Goal: Task Accomplishment & Management: Manage account settings

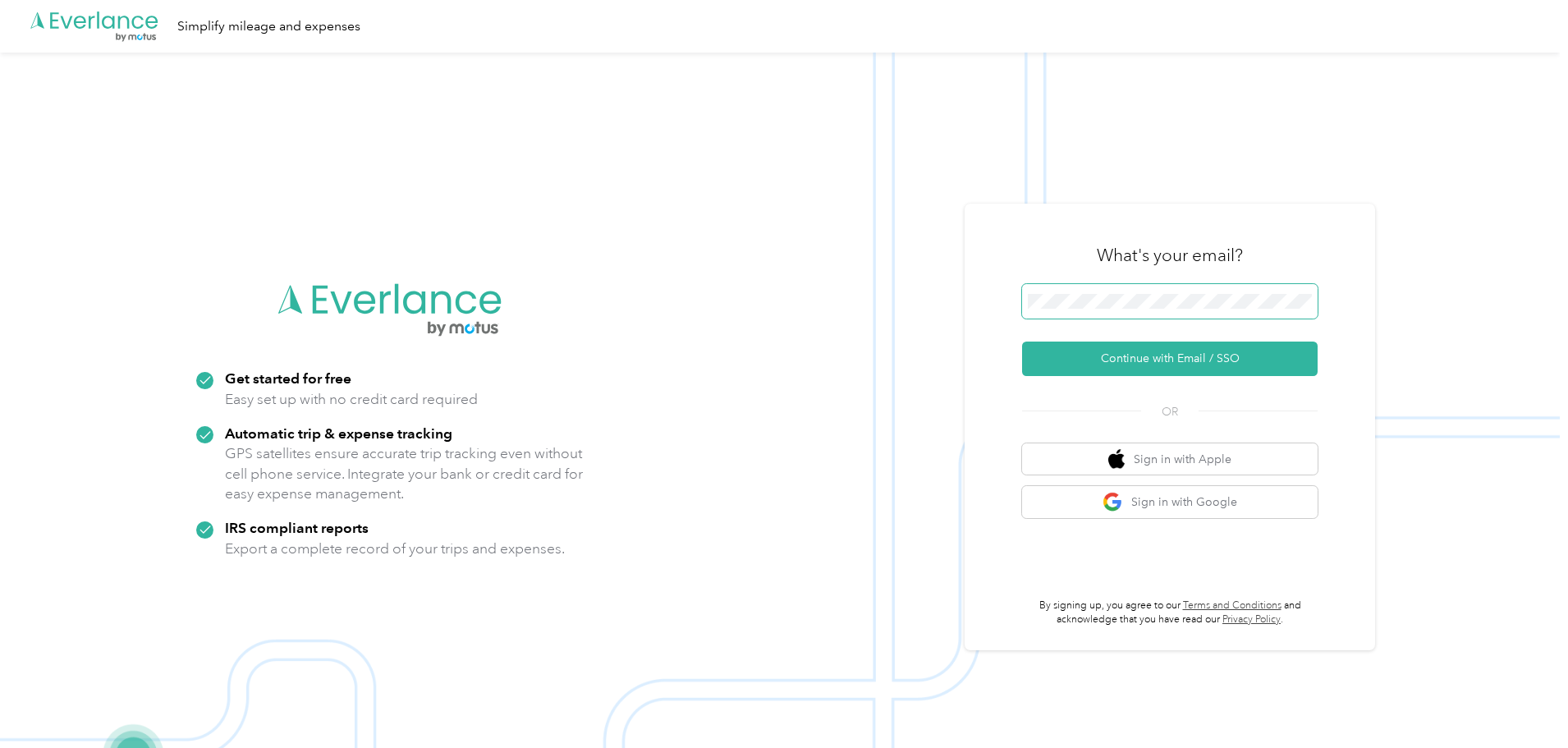
click at [1183, 309] on span at bounding box center [1169, 301] width 295 height 34
click at [1249, 372] on button "Continue with Email / SSO" at bounding box center [1169, 359] width 295 height 34
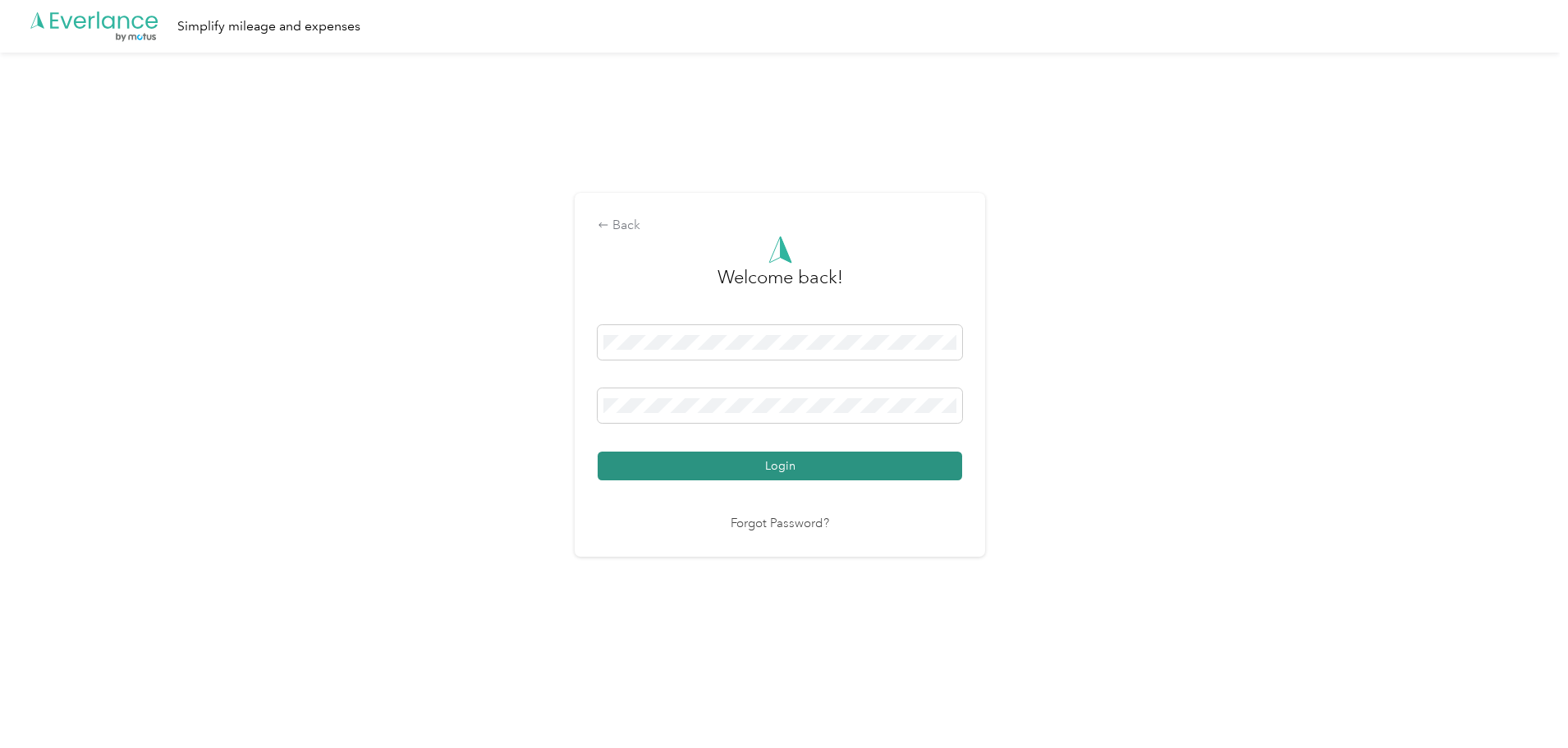
click at [753, 468] on button "Login" at bounding box center [780, 466] width 364 height 29
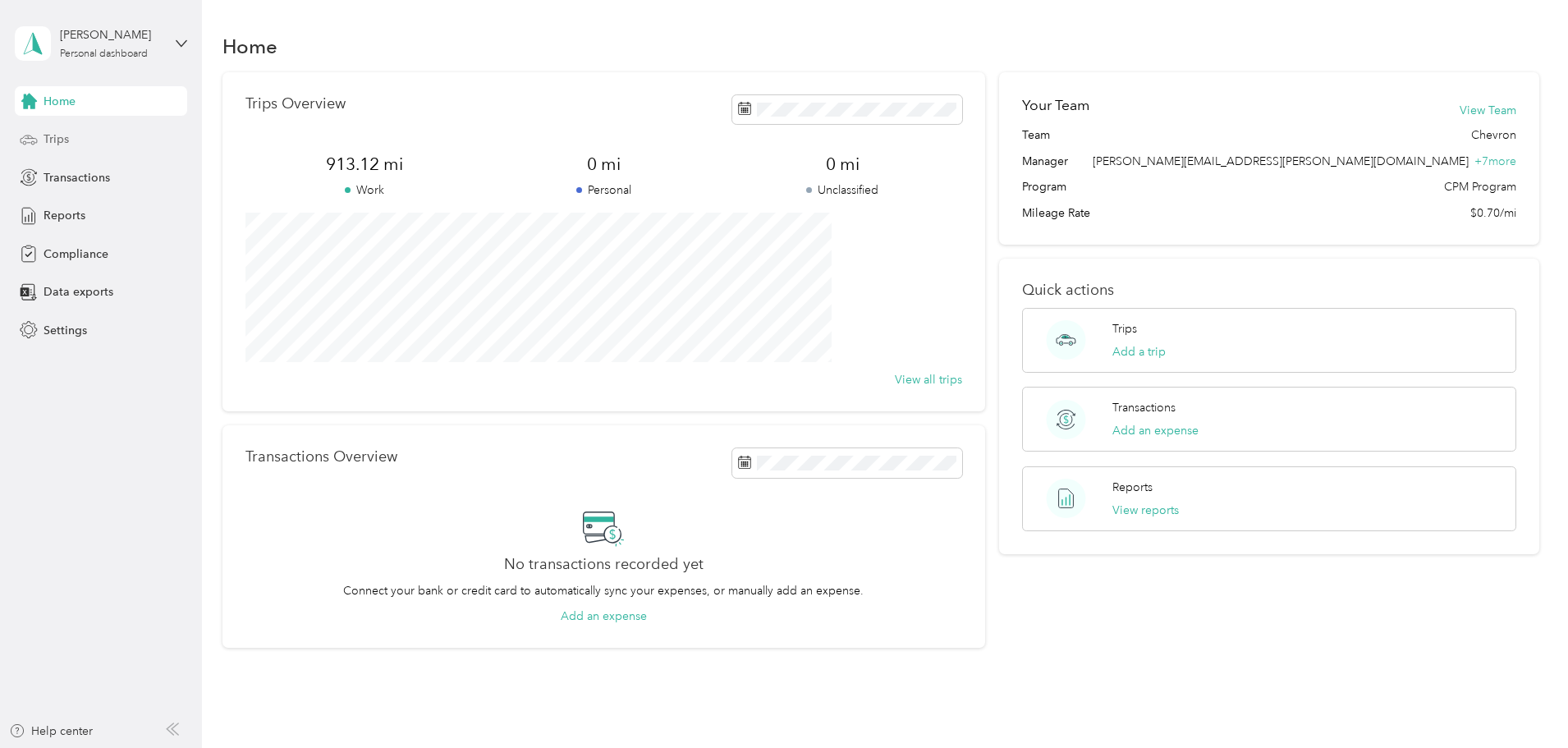
click at [75, 135] on div "Trips" at bounding box center [101, 140] width 172 height 30
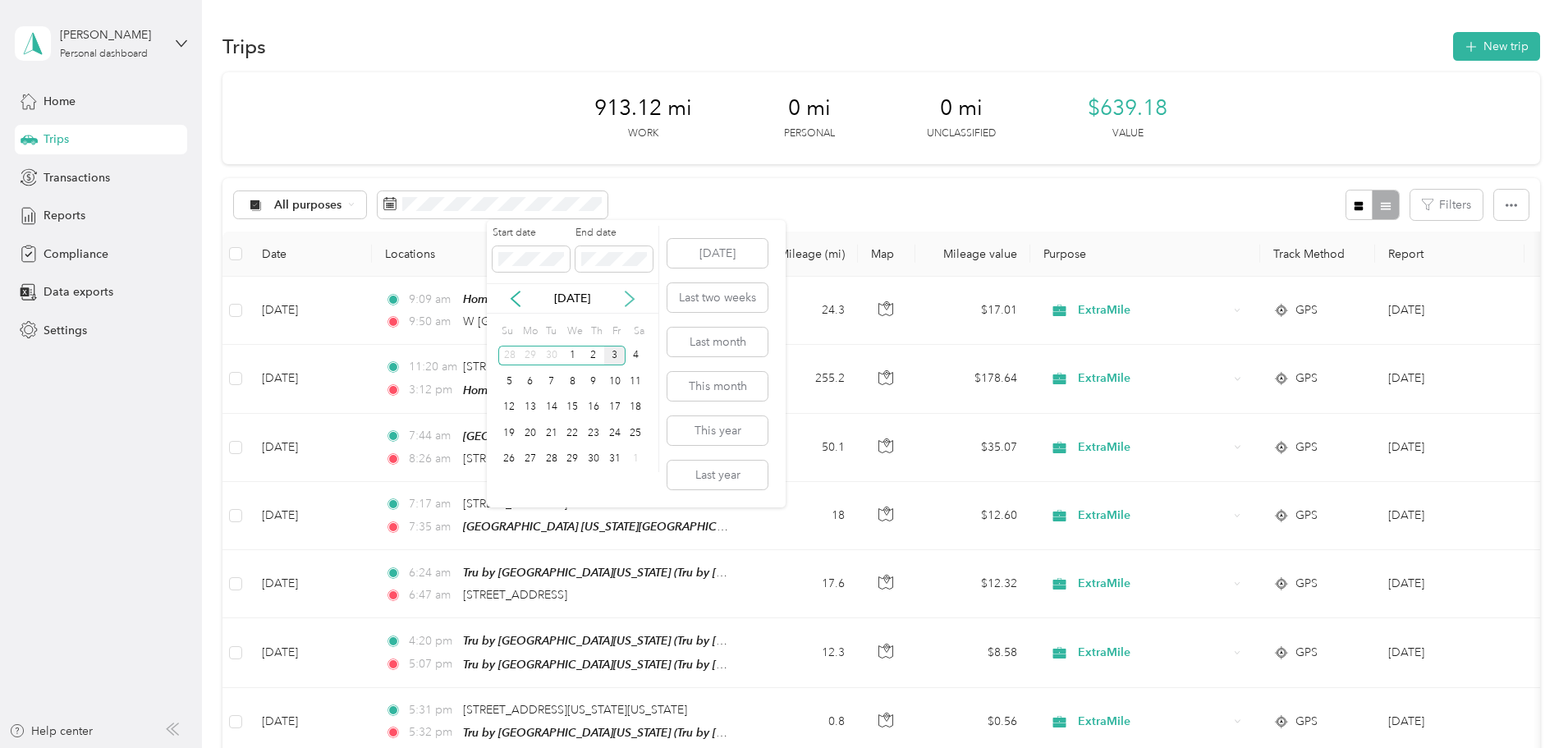
click at [637, 300] on icon at bounding box center [630, 299] width 17 height 17
click at [634, 300] on icon at bounding box center [630, 299] width 8 height 15
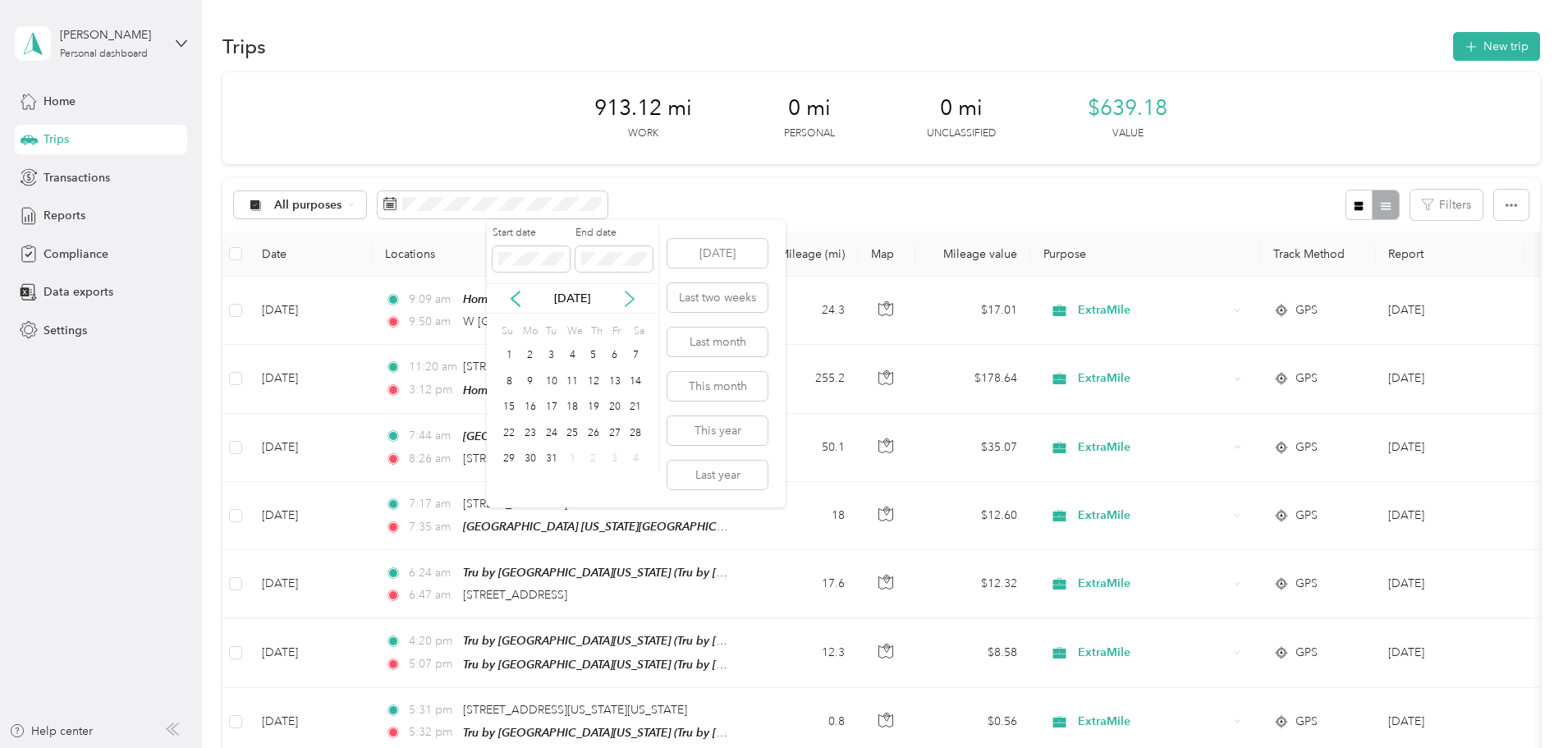
click at [634, 300] on icon at bounding box center [630, 299] width 8 height 15
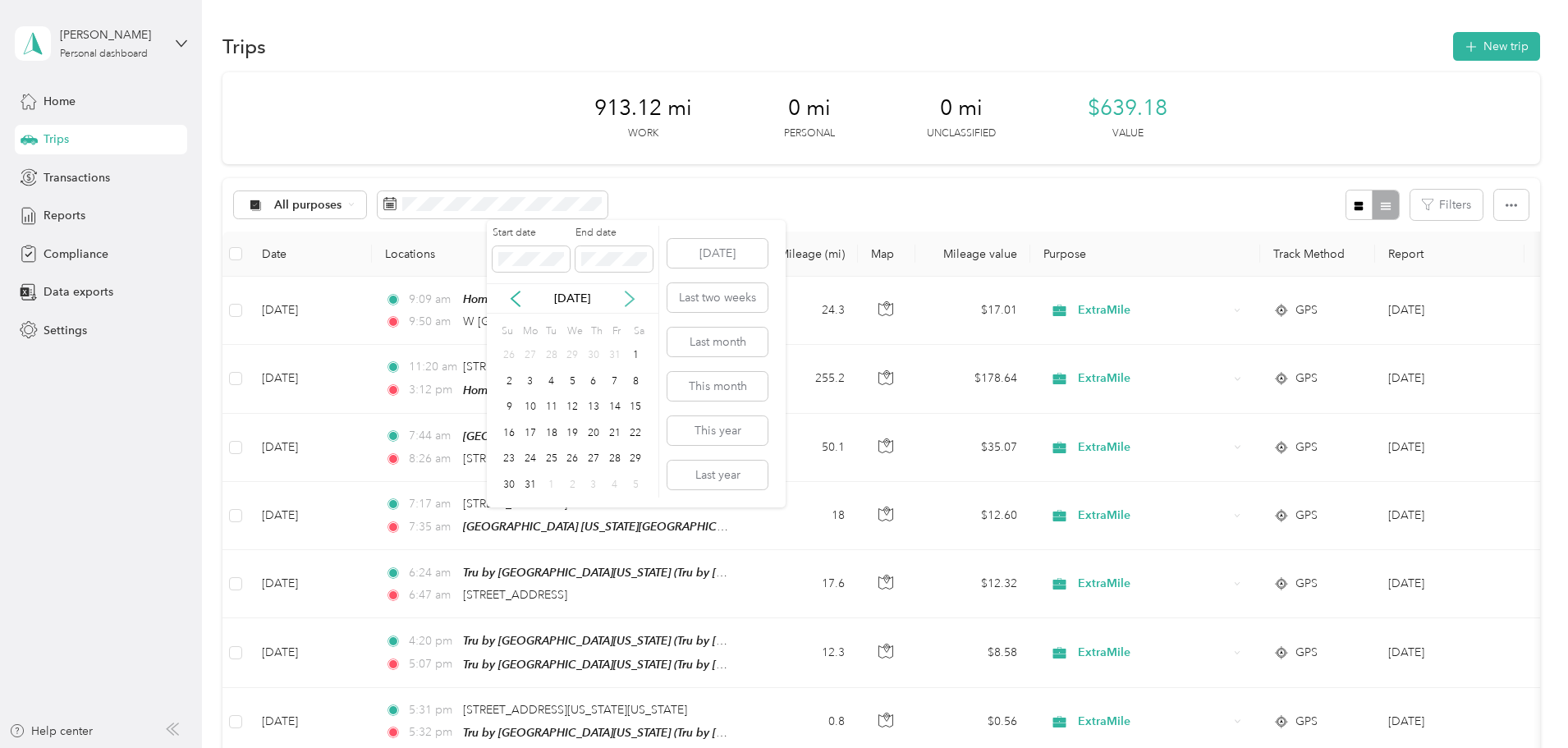
click at [631, 298] on icon at bounding box center [630, 299] width 17 height 17
click at [633, 431] on div "26" at bounding box center [636, 433] width 21 height 20
click at [581, 307] on div "[DATE]" at bounding box center [573, 298] width 171 height 31
click at [622, 294] on icon at bounding box center [630, 299] width 17 height 17
click at [519, 303] on icon at bounding box center [516, 299] width 17 height 17
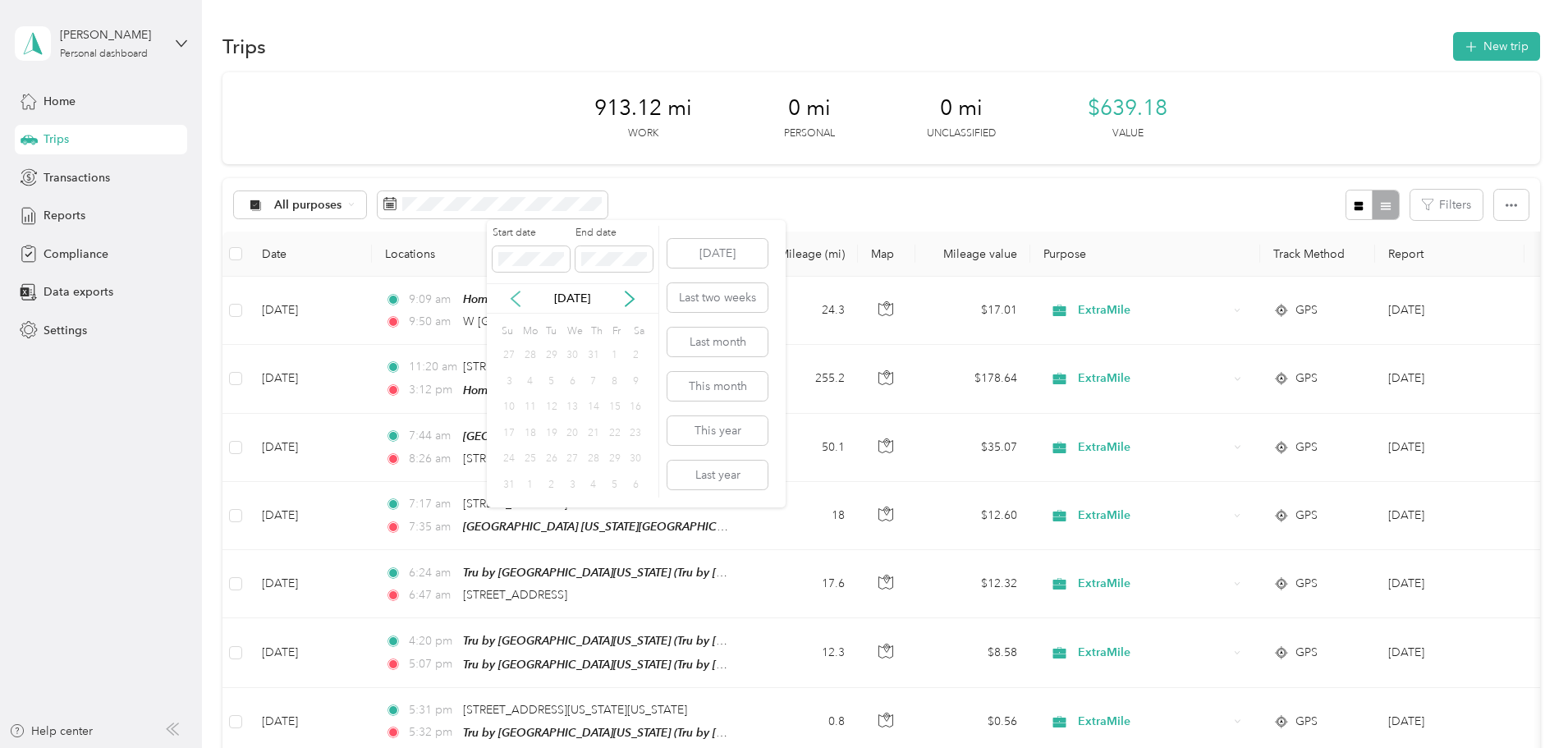
click at [519, 303] on icon at bounding box center [516, 299] width 17 height 17
click at [628, 298] on icon at bounding box center [630, 299] width 17 height 17
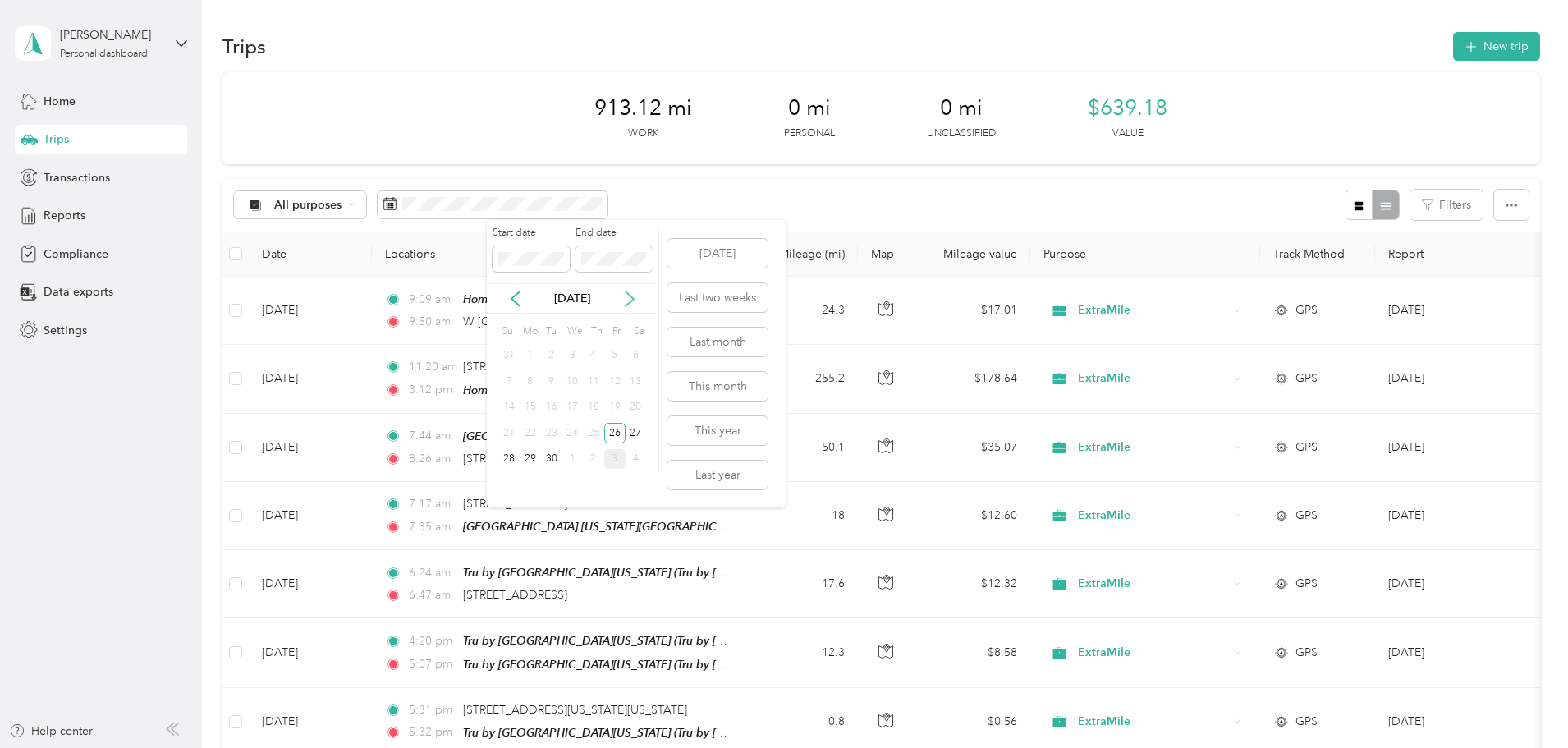
click at [628, 298] on icon at bounding box center [630, 299] width 17 height 17
click at [615, 357] on div "3" at bounding box center [615, 356] width 21 height 20
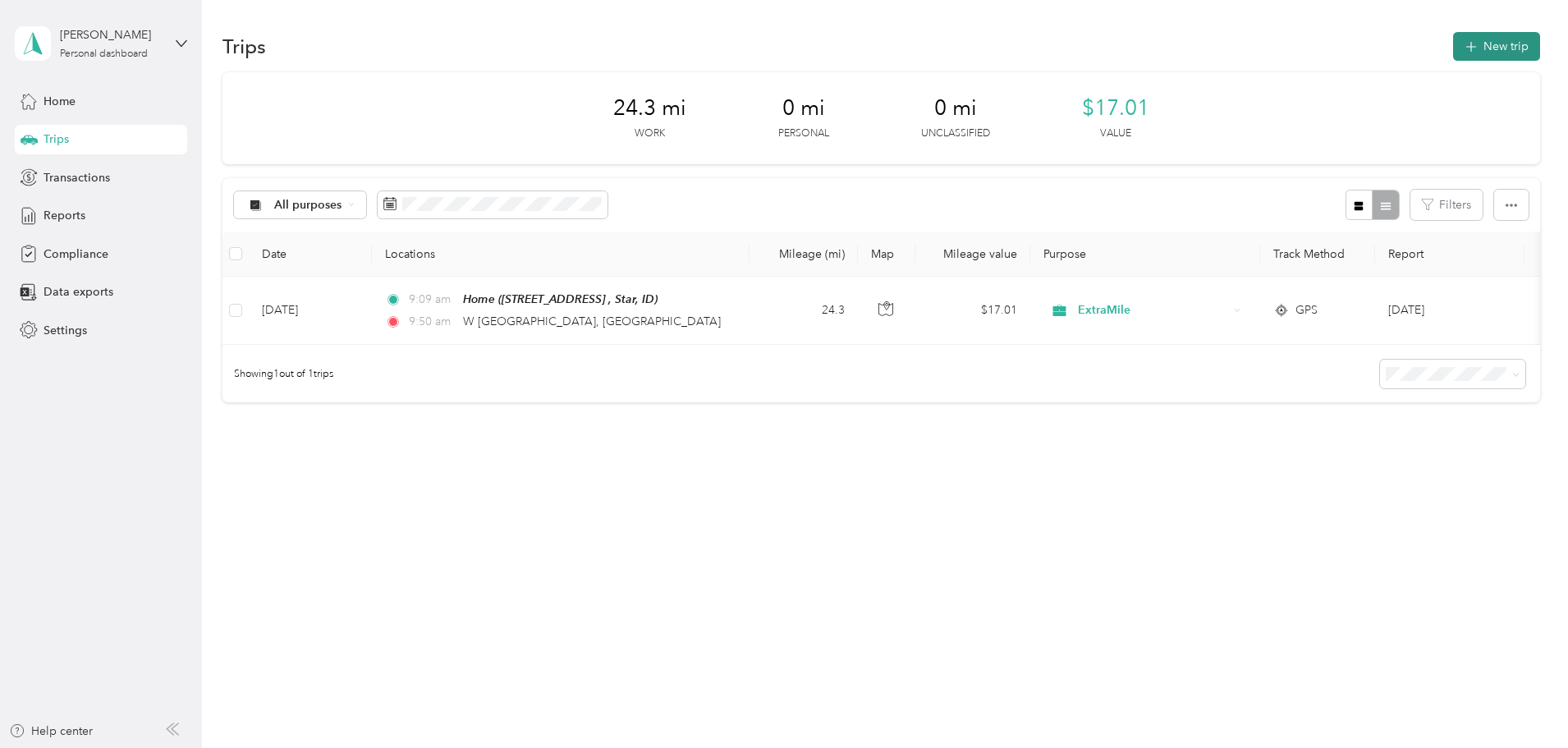
click at [1453, 48] on button "New trip" at bounding box center [1496, 46] width 87 height 29
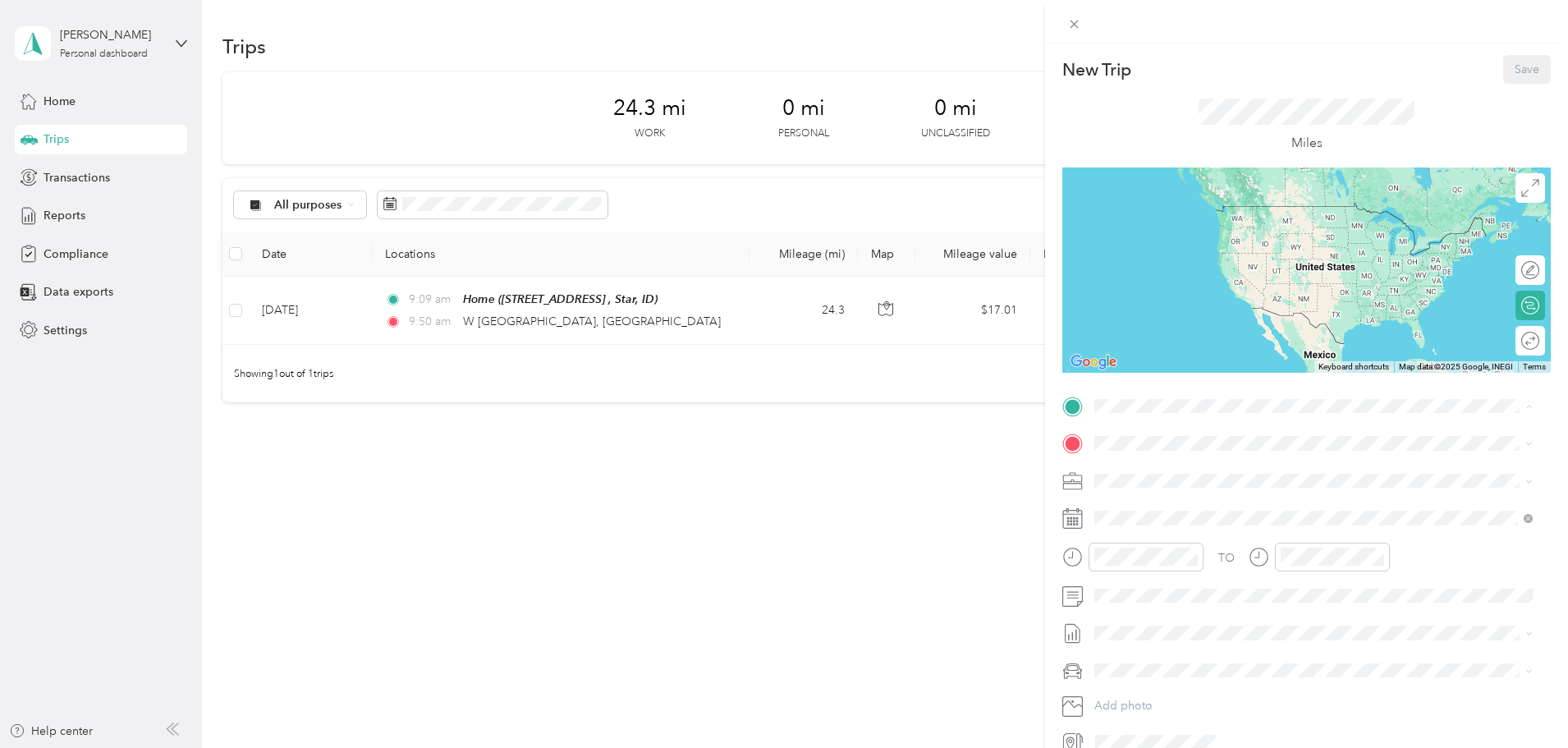
click at [679, 317] on div "New Trip Save This trip cannot be edited because it is either under review, app…" at bounding box center [784, 374] width 1568 height 748
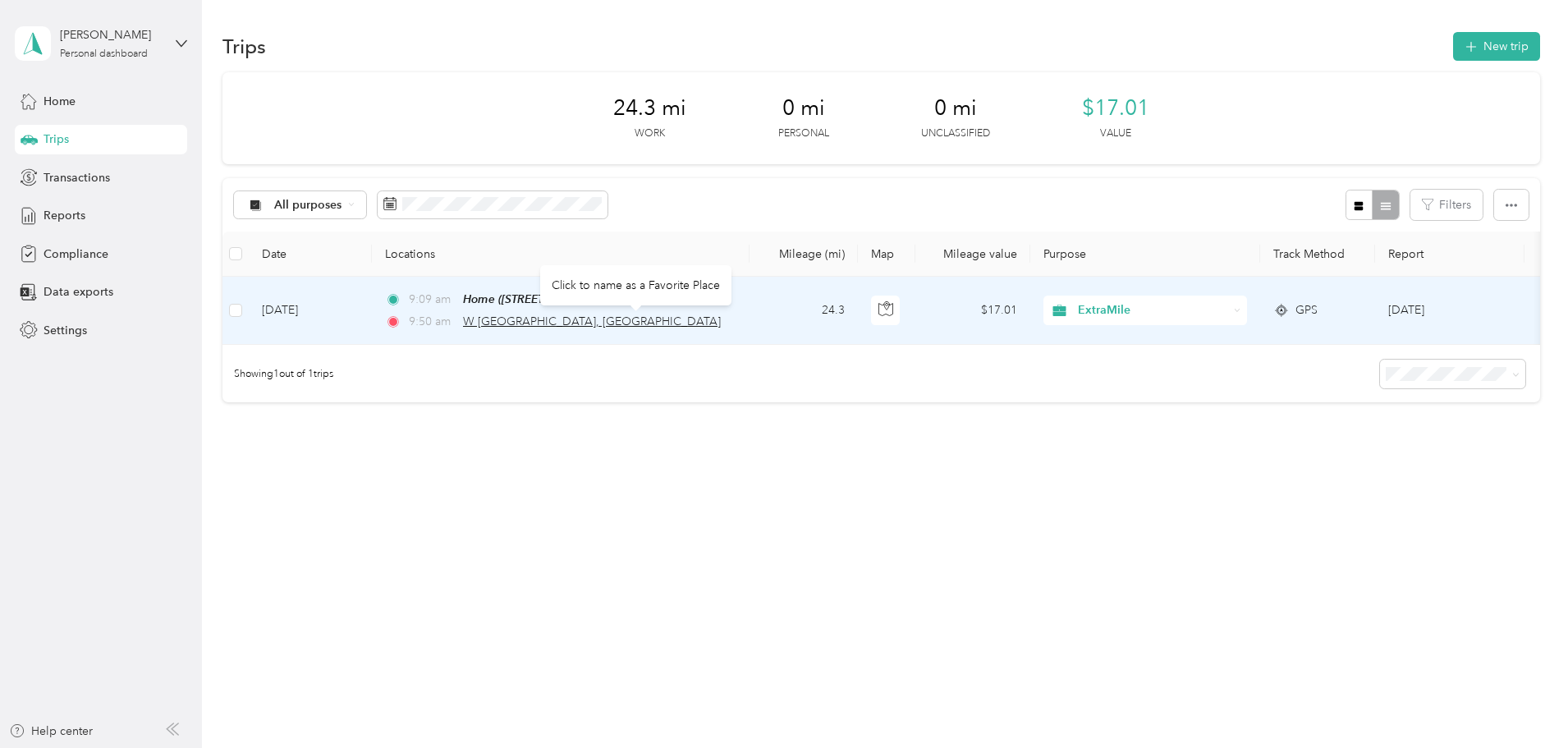
drag, startPoint x: 695, startPoint y: 322, endPoint x: 668, endPoint y: 325, distance: 27.2
click at [668, 325] on span "W [GEOGRAPHIC_DATA], [GEOGRAPHIC_DATA]" at bounding box center [592, 321] width 258 height 14
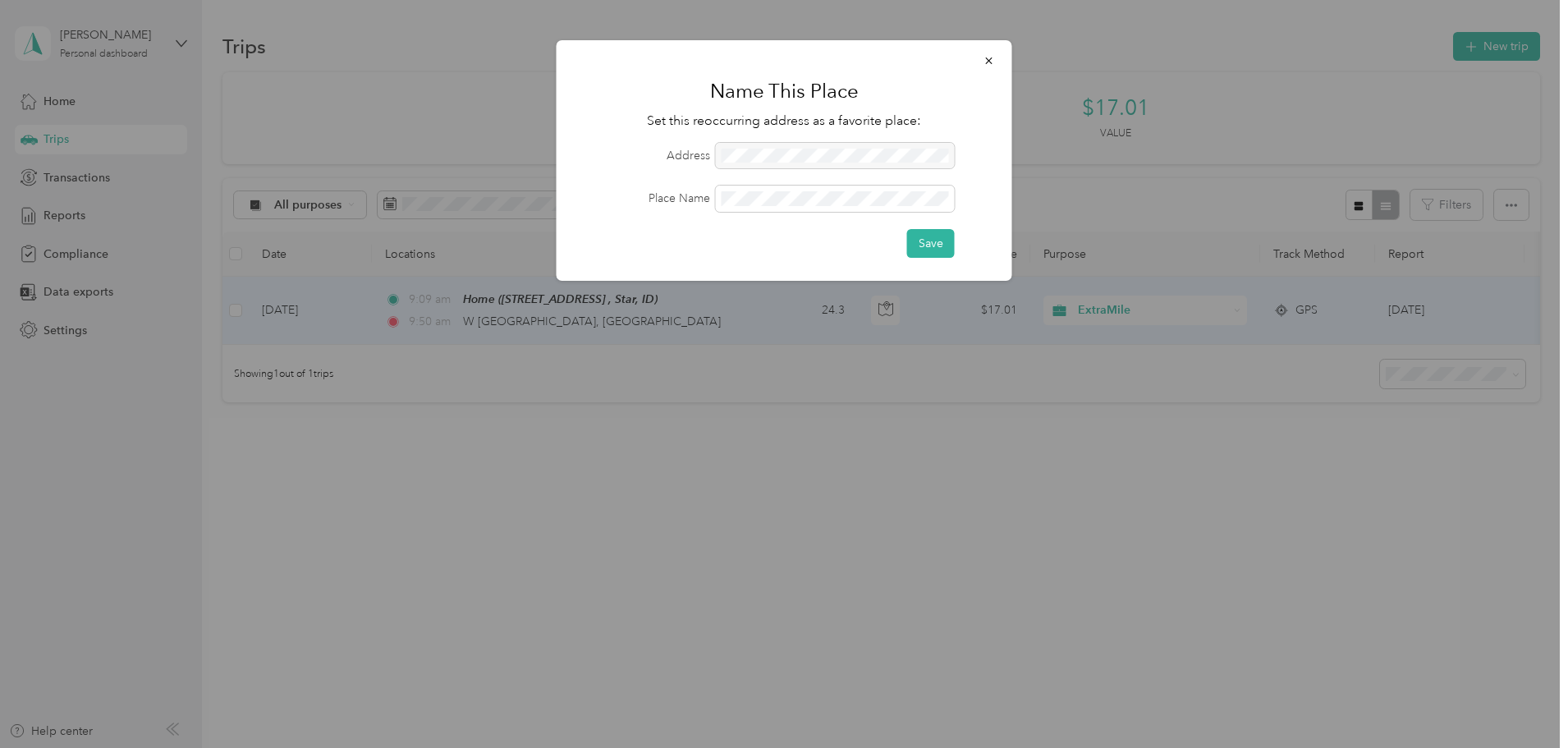
click at [842, 159] on div at bounding box center [836, 156] width 239 height 26
drag, startPoint x: 866, startPoint y: 155, endPoint x: 641, endPoint y: 168, distance: 225.4
click at [641, 168] on div "Address" at bounding box center [784, 156] width 410 height 26
click at [857, 149] on div at bounding box center [836, 156] width 239 height 26
click at [919, 238] on button "Save" at bounding box center [931, 243] width 48 height 29
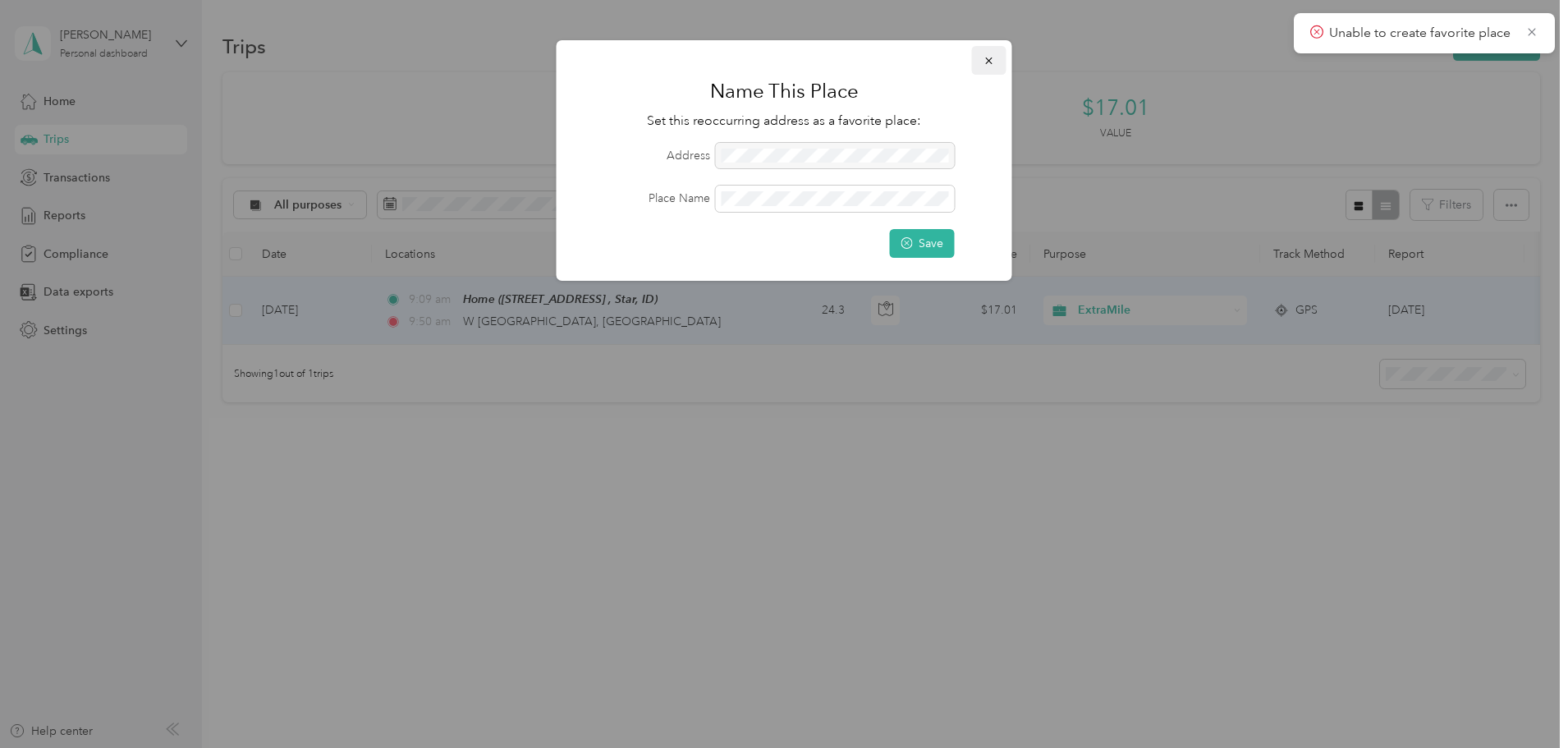
click at [989, 58] on icon "button" at bounding box center [989, 61] width 11 height 11
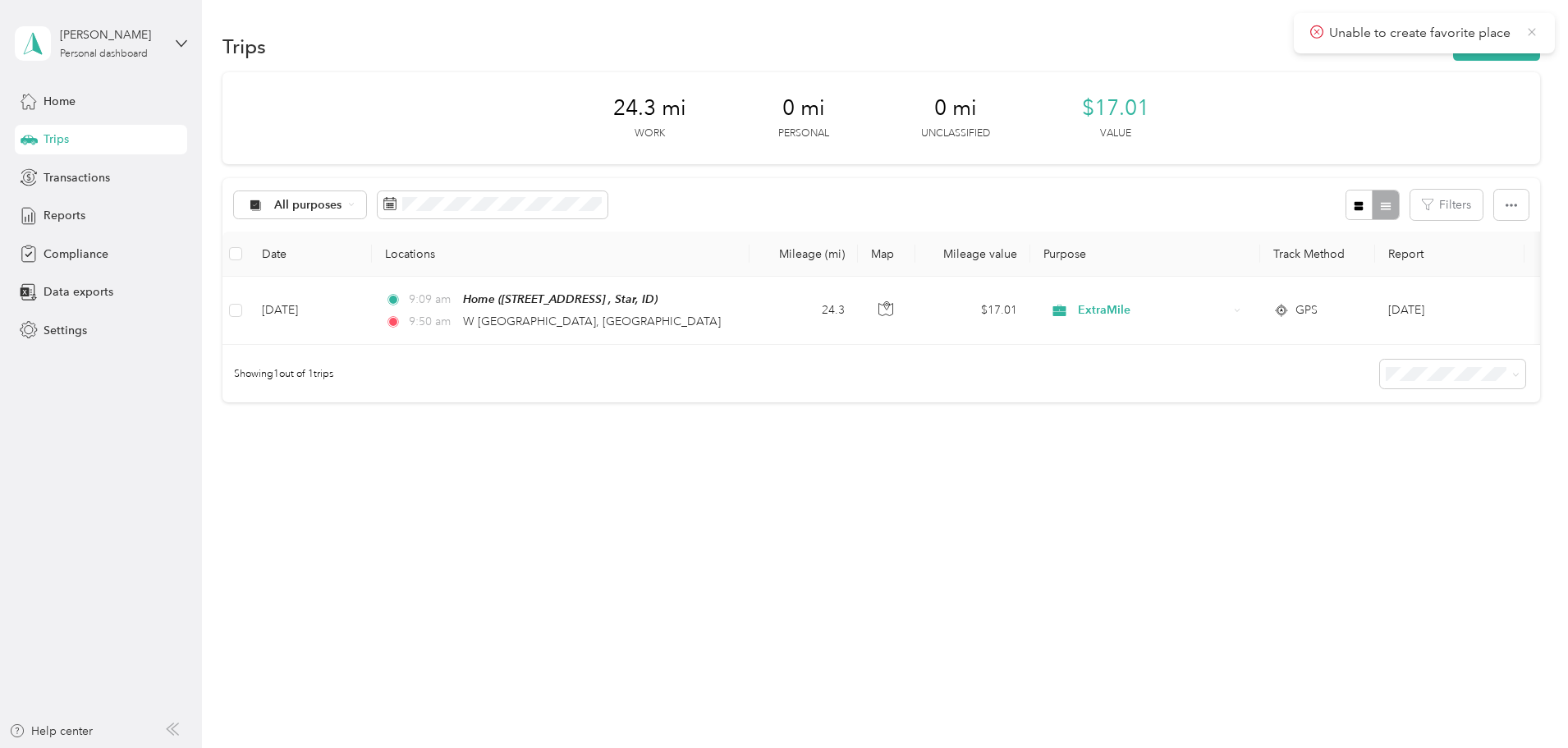
click at [1533, 32] on icon at bounding box center [1532, 32] width 7 height 7
click at [1453, 44] on button "New trip" at bounding box center [1496, 46] width 87 height 29
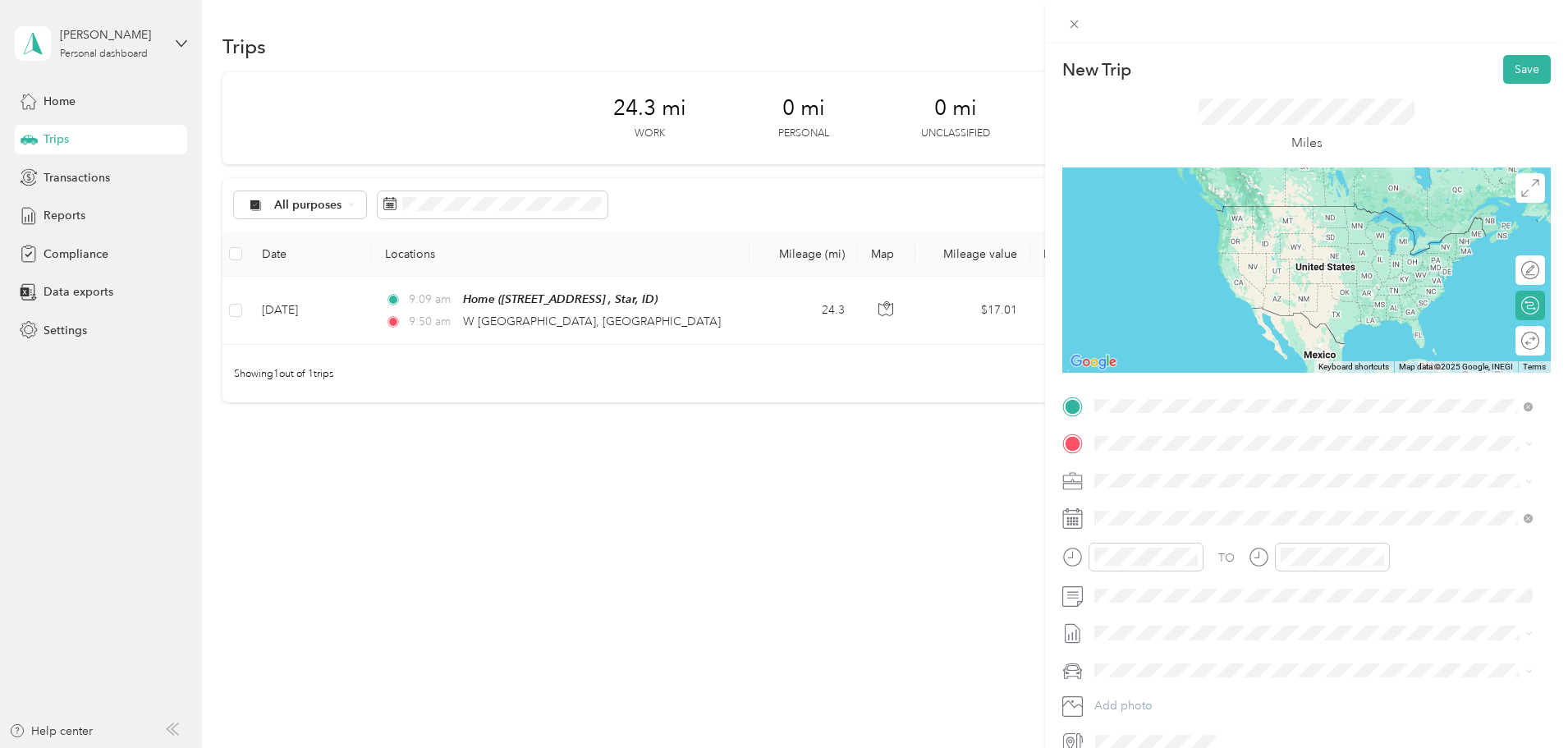
click at [1174, 473] on strong "[GEOGRAPHIC_DATA]" at bounding box center [1186, 471] width 122 height 15
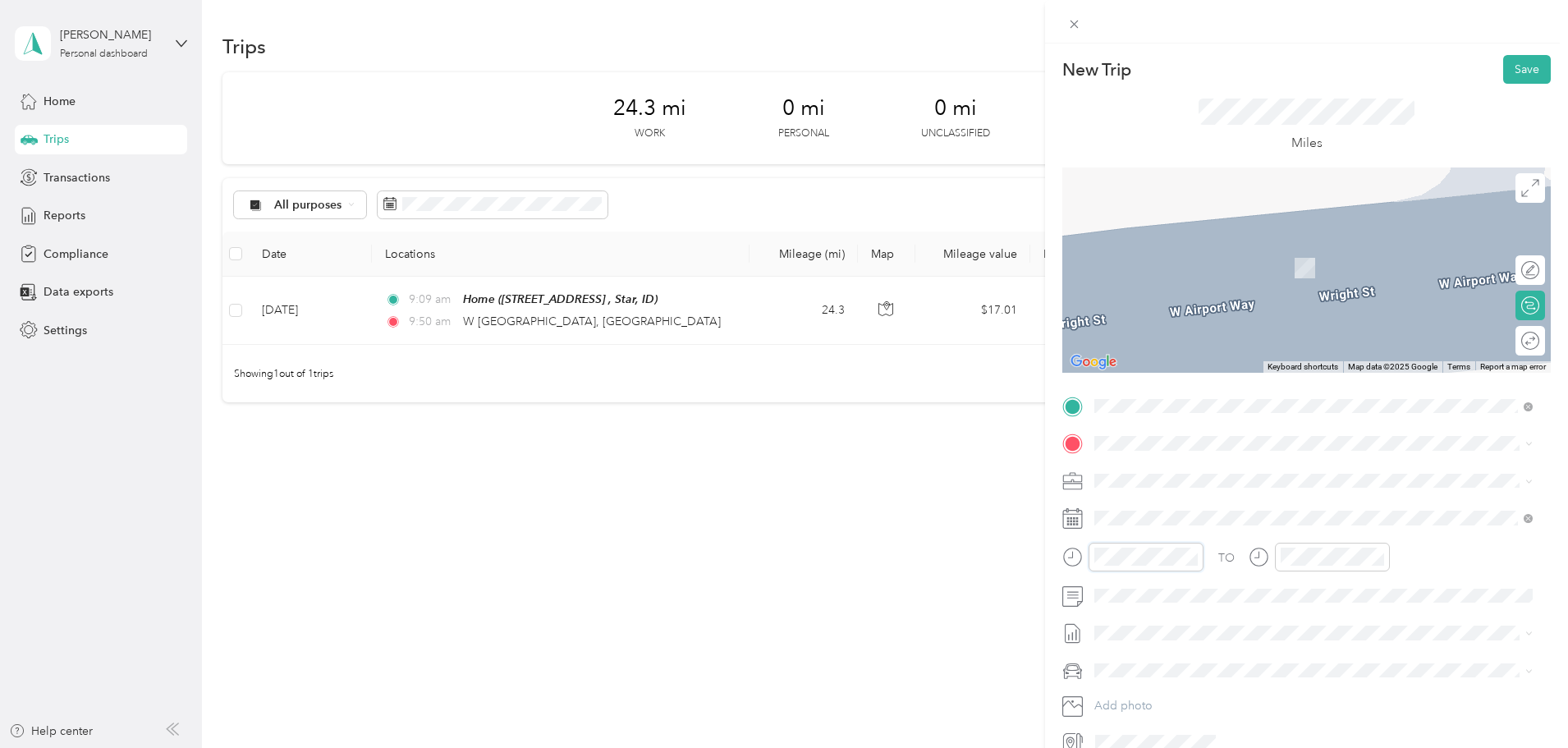
click at [1025, 561] on div "New Trip Save This trip cannot be edited because it is either under review, app…" at bounding box center [784, 374] width 1568 height 748
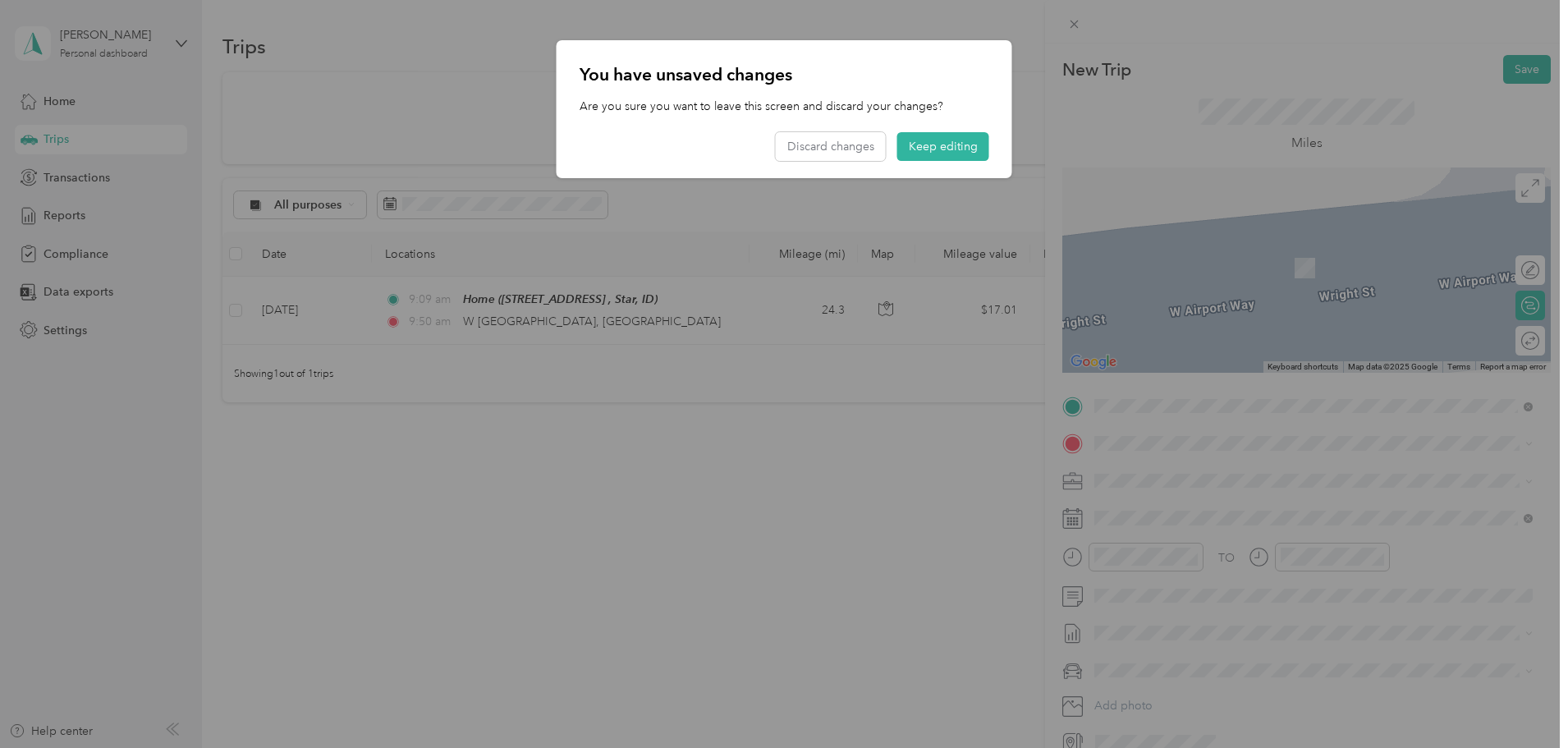
click at [1163, 564] on div at bounding box center [784, 374] width 1568 height 748
click at [955, 133] on button "Keep editing" at bounding box center [943, 146] width 92 height 29
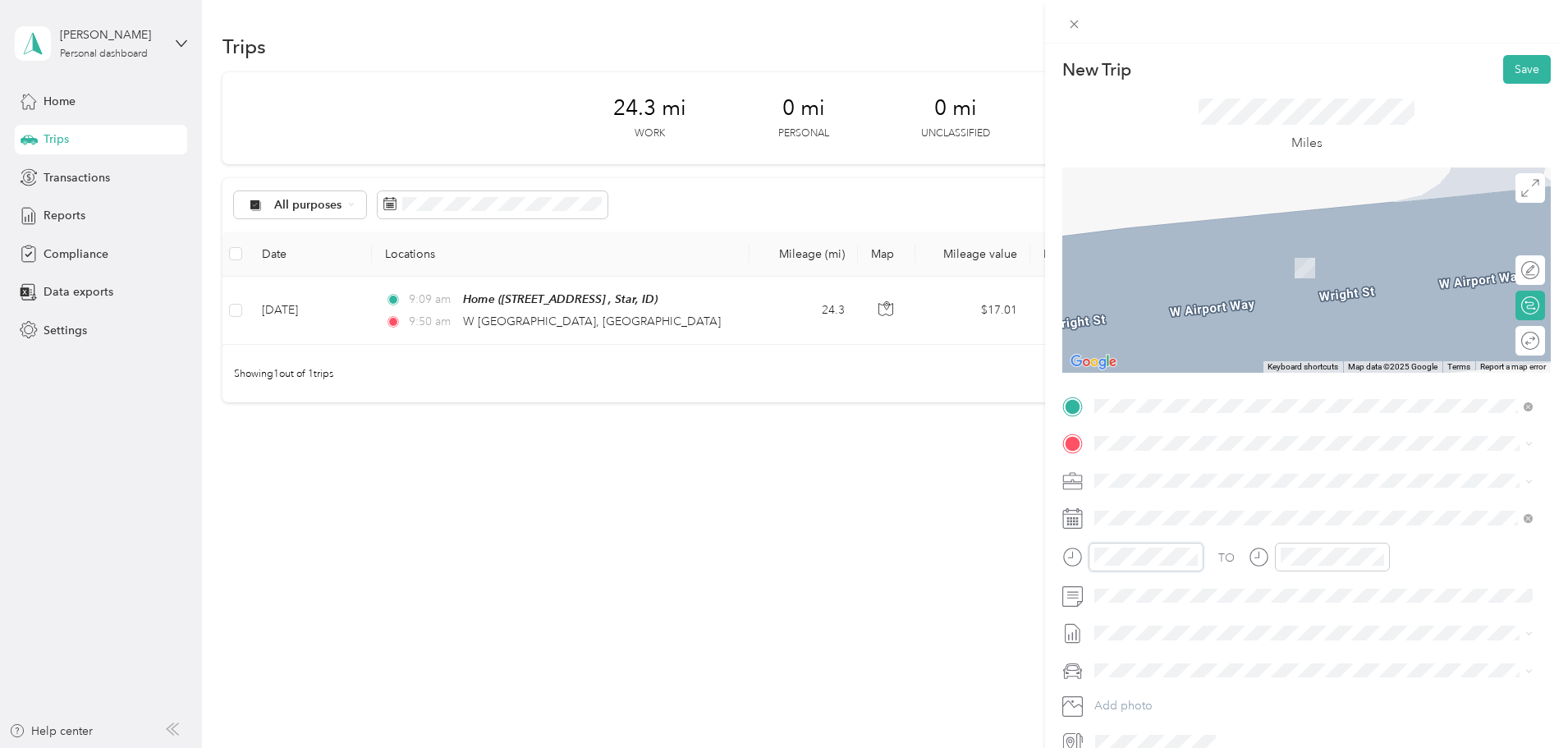
click at [1071, 557] on div at bounding box center [1133, 557] width 142 height 29
click at [1237, 552] on div "TO" at bounding box center [1306, 563] width 488 height 40
click at [1477, 535] on div "TO Add photo" at bounding box center [1306, 574] width 488 height 362
click at [1080, 519] on icon at bounding box center [1072, 519] width 20 height 20
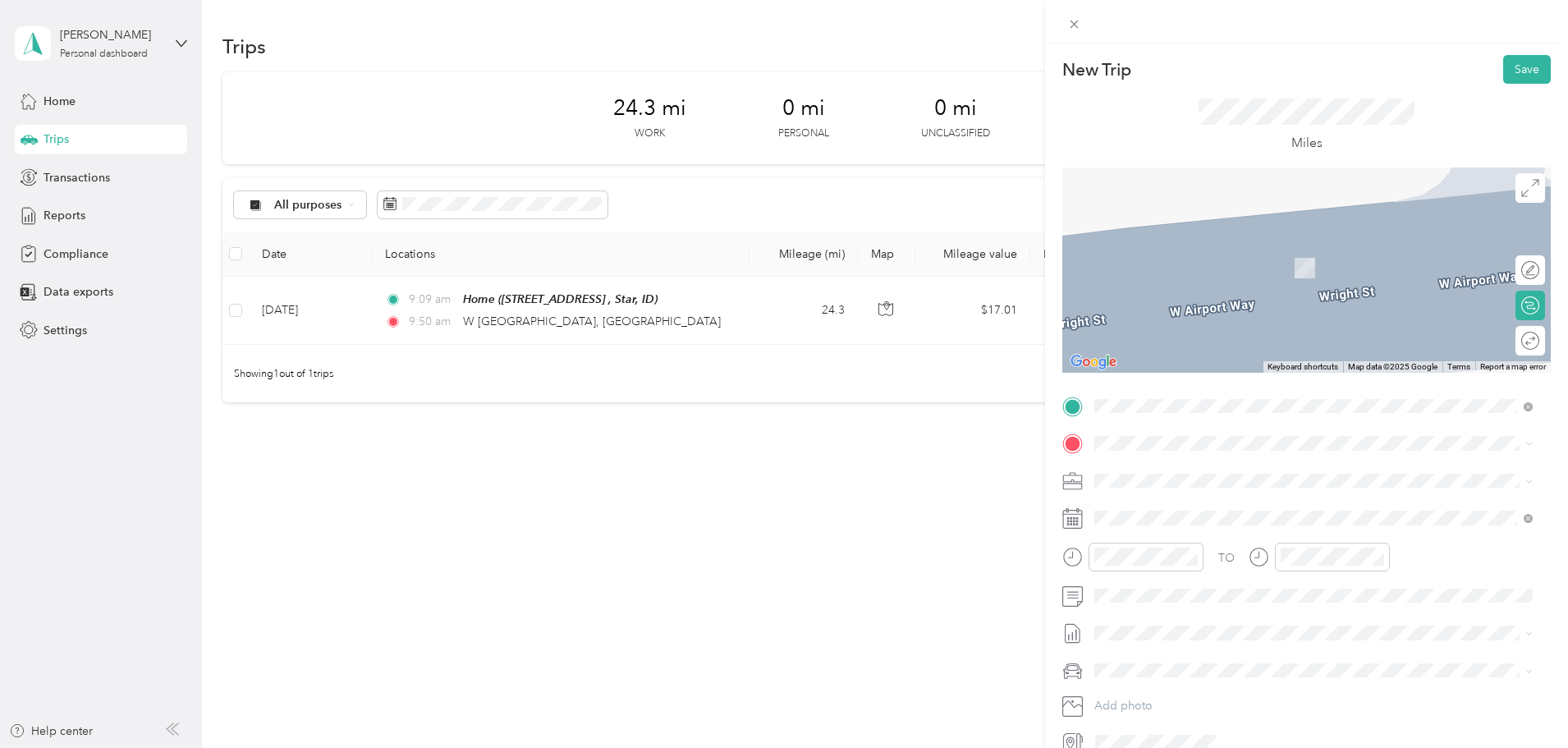
click at [1083, 520] on icon at bounding box center [1072, 519] width 19 height 18
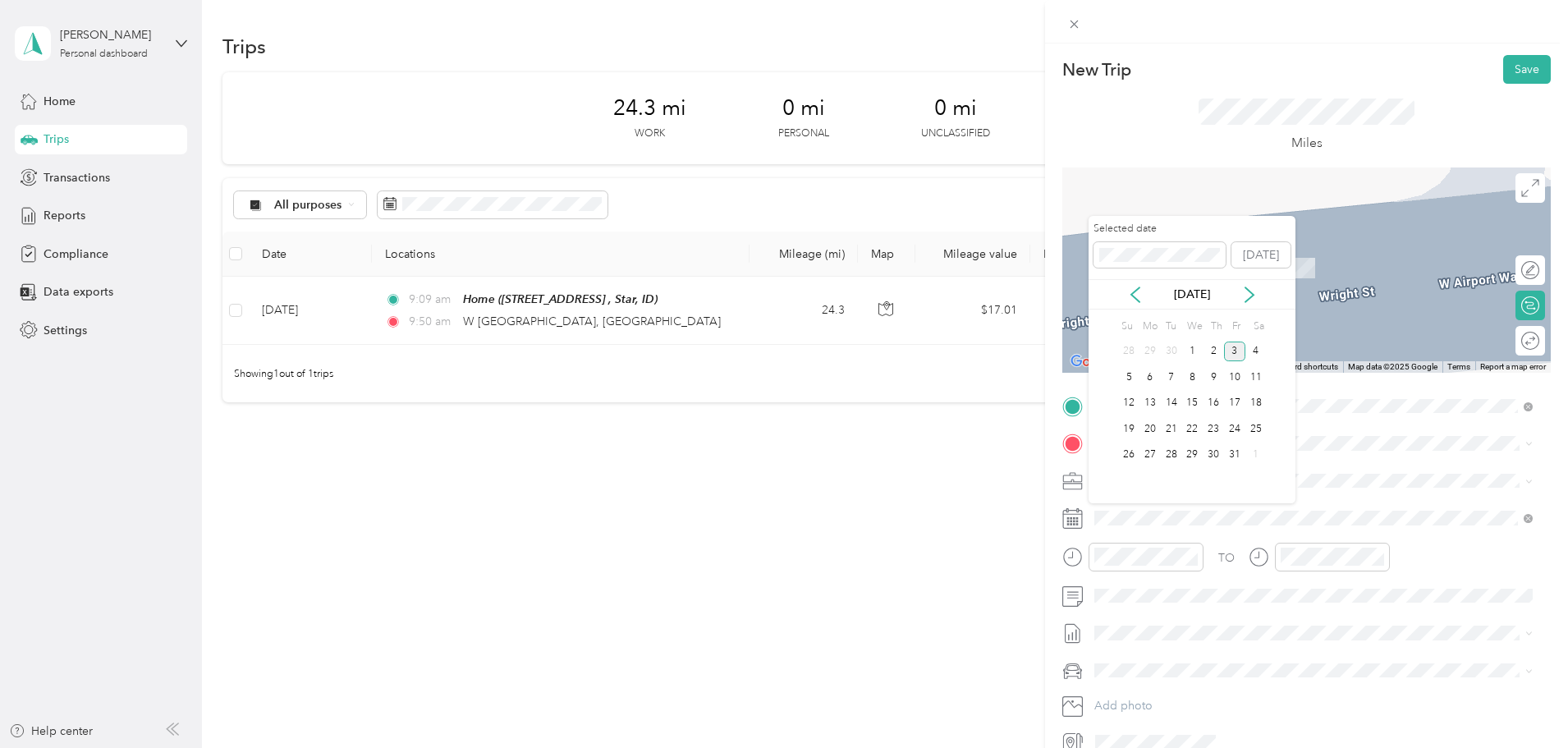
click at [1242, 350] on div "3" at bounding box center [1234, 352] width 21 height 20
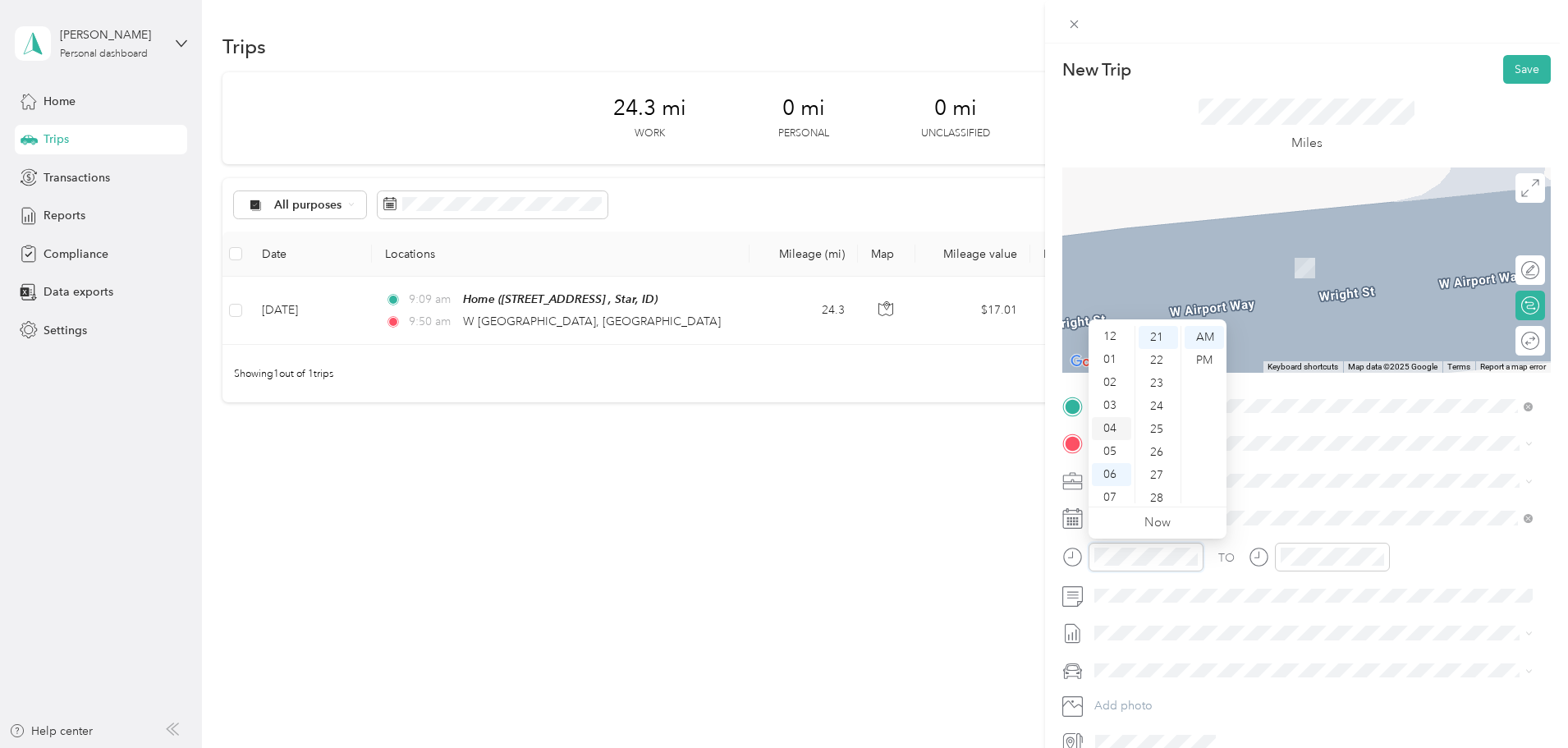
scroll to position [0, 0]
click at [1117, 340] on div "12" at bounding box center [1111, 337] width 39 height 23
click at [1111, 332] on div "12" at bounding box center [1111, 337] width 39 height 23
click at [1159, 338] on div "00" at bounding box center [1158, 337] width 39 height 23
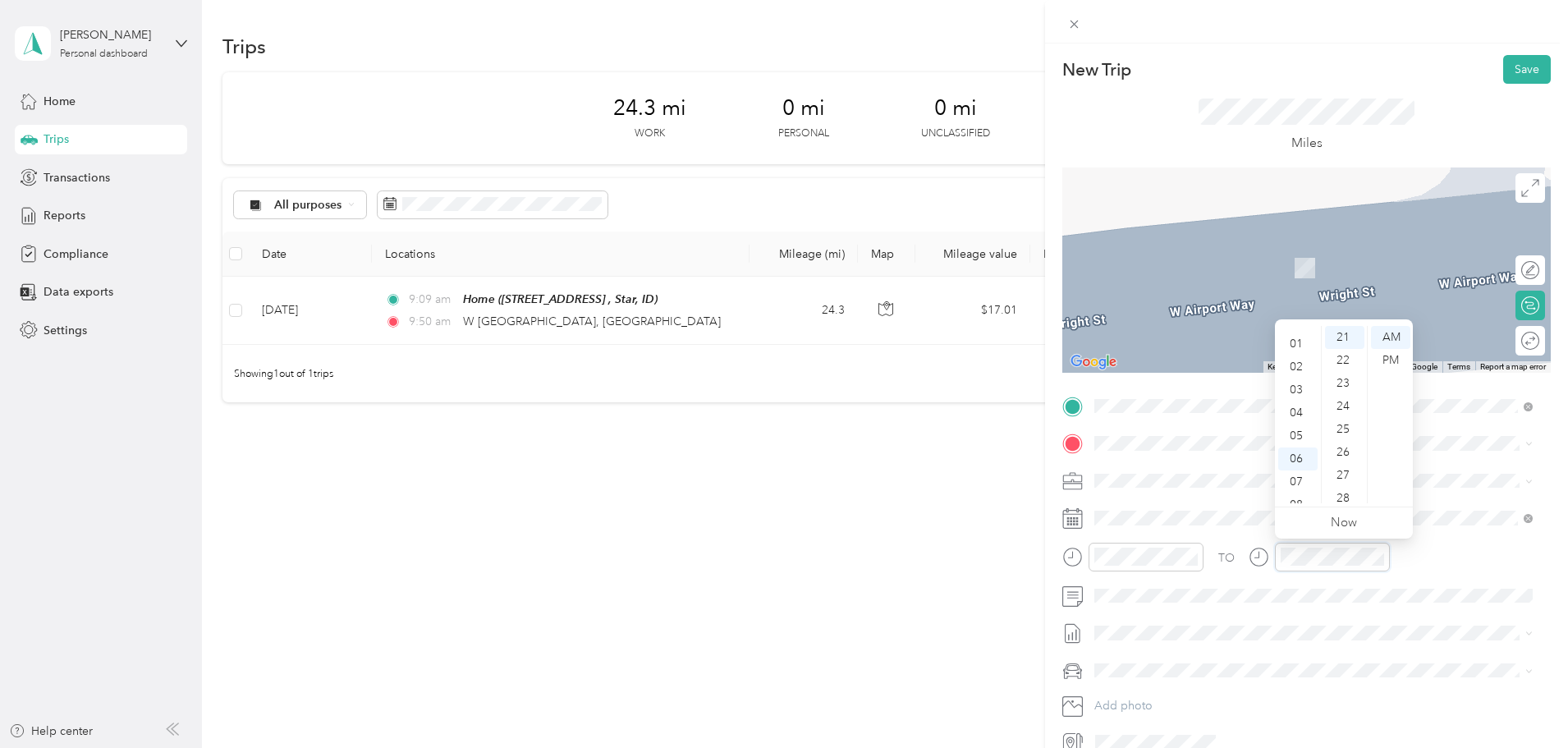
click at [1274, 559] on div at bounding box center [1319, 557] width 142 height 29
click at [1300, 338] on div "12" at bounding box center [1298, 337] width 39 height 23
click at [1342, 445] on div "40" at bounding box center [1344, 445] width 39 height 23
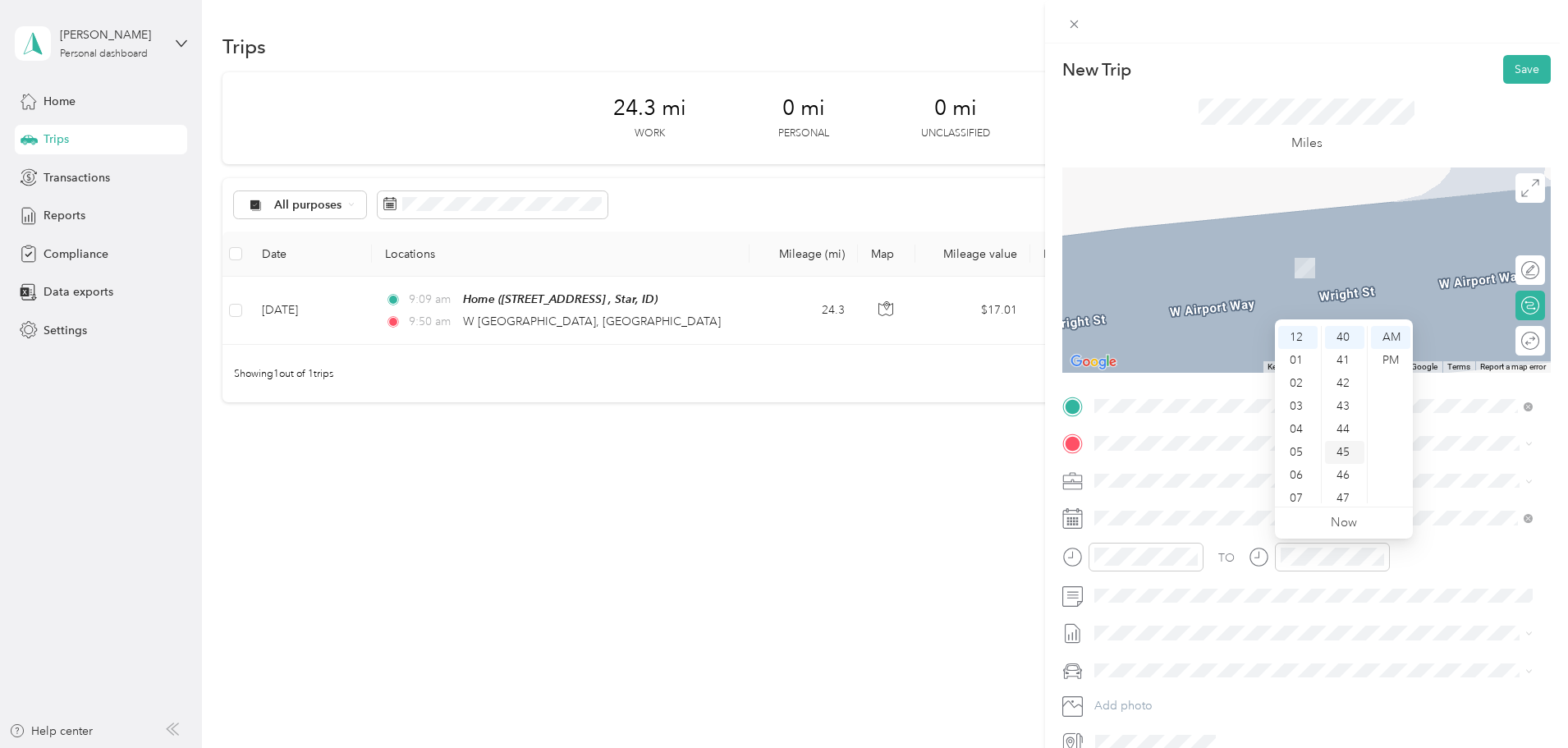
click at [1349, 451] on div "45" at bounding box center [1344, 452] width 39 height 23
click at [1175, 518] on div "Home [STREET_ADDRESS]" at bounding box center [1178, 518] width 104 height 34
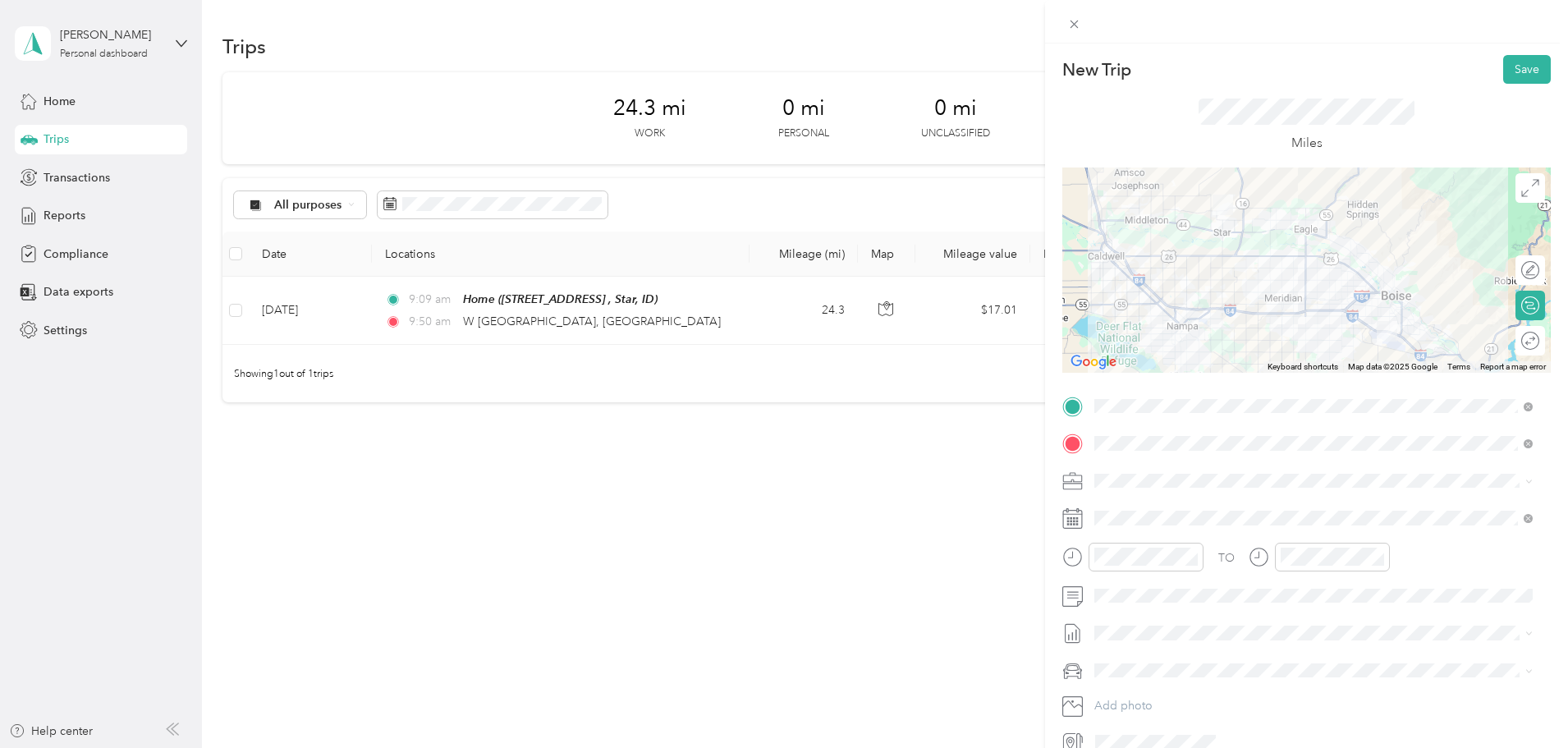
click at [1300, 270] on div at bounding box center [1306, 270] width 488 height 205
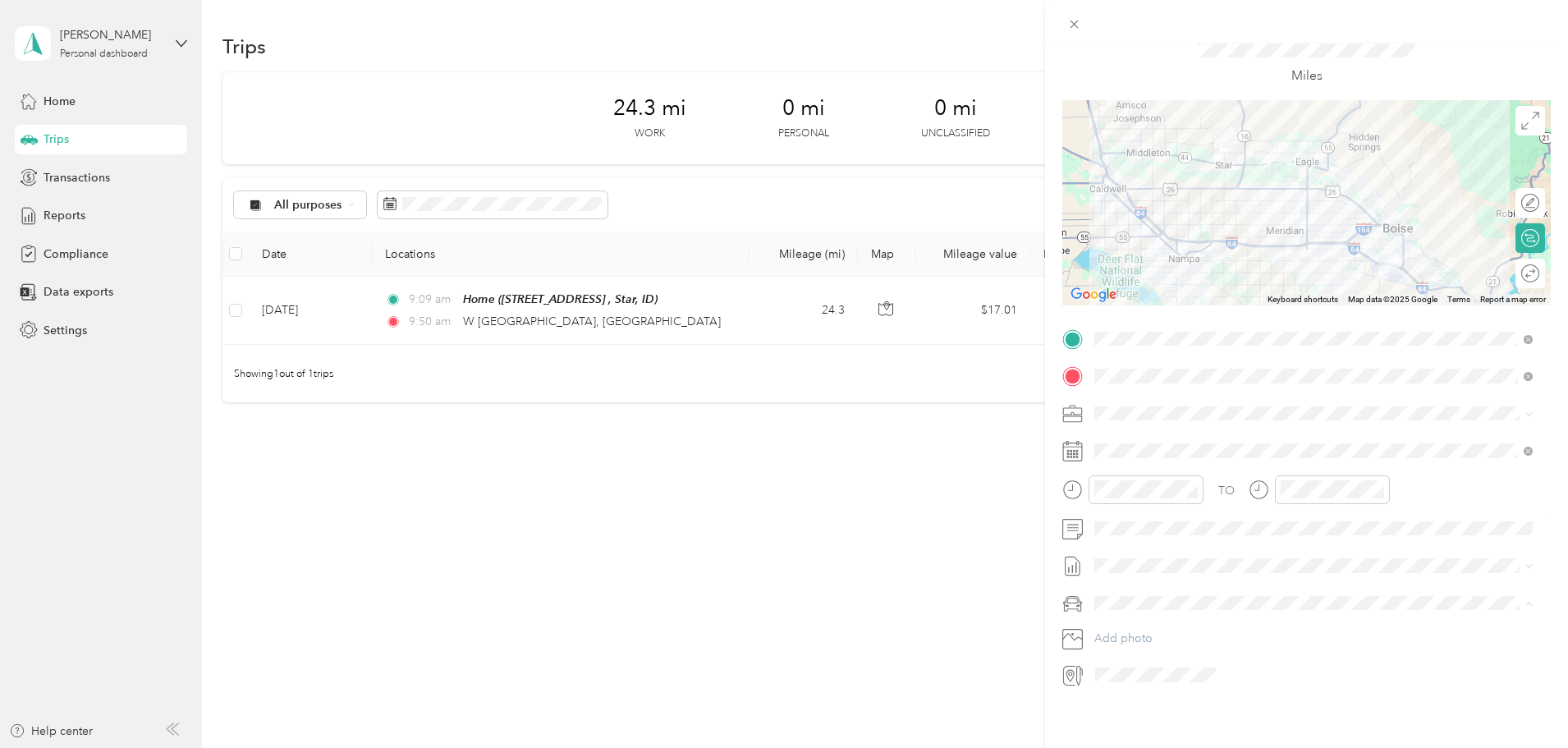
click at [1141, 617] on span "Ford Maverick" at bounding box center [1137, 619] width 74 height 14
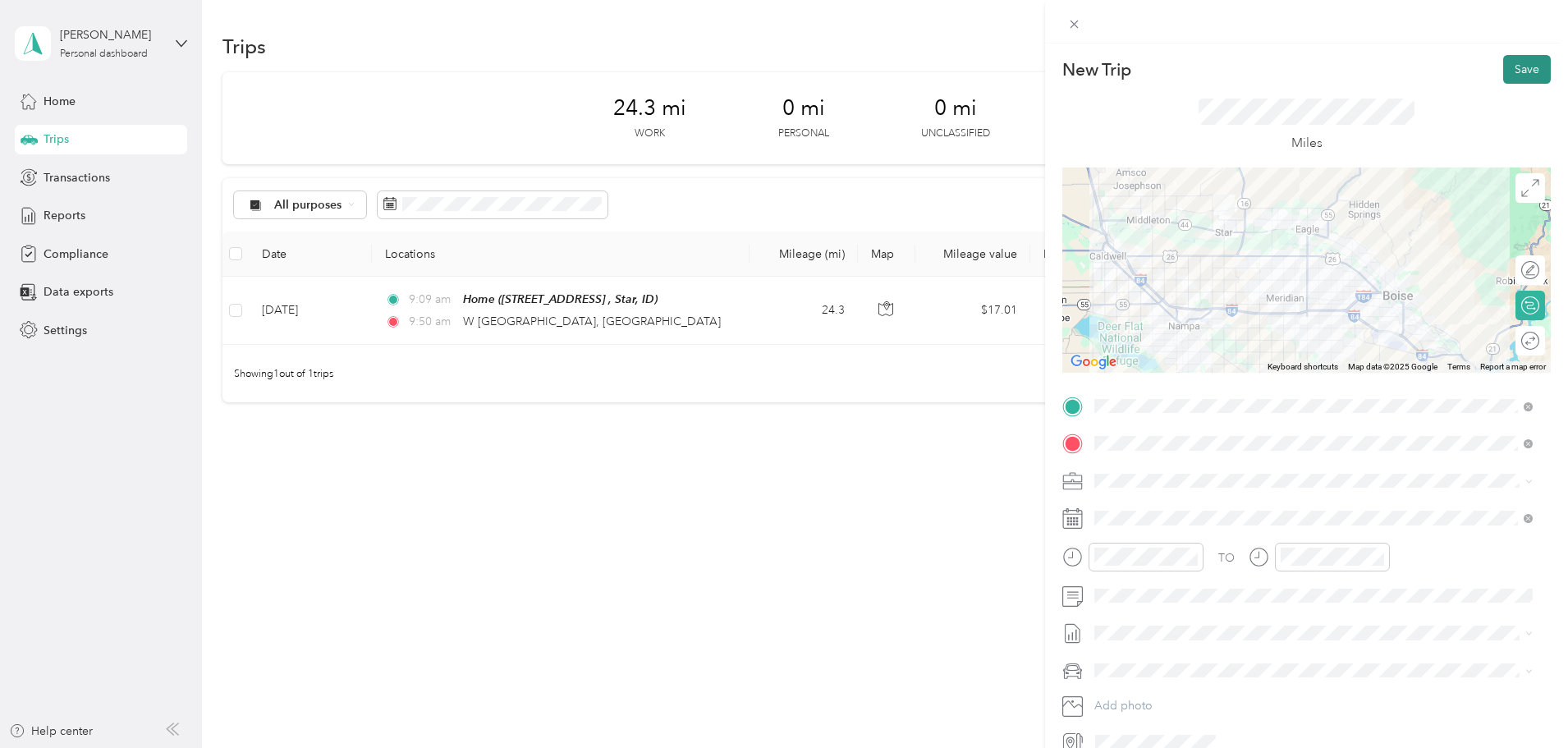
click at [1508, 69] on button "Save" at bounding box center [1527, 69] width 48 height 29
